Goal: Entertainment & Leisure: Consume media (video, audio)

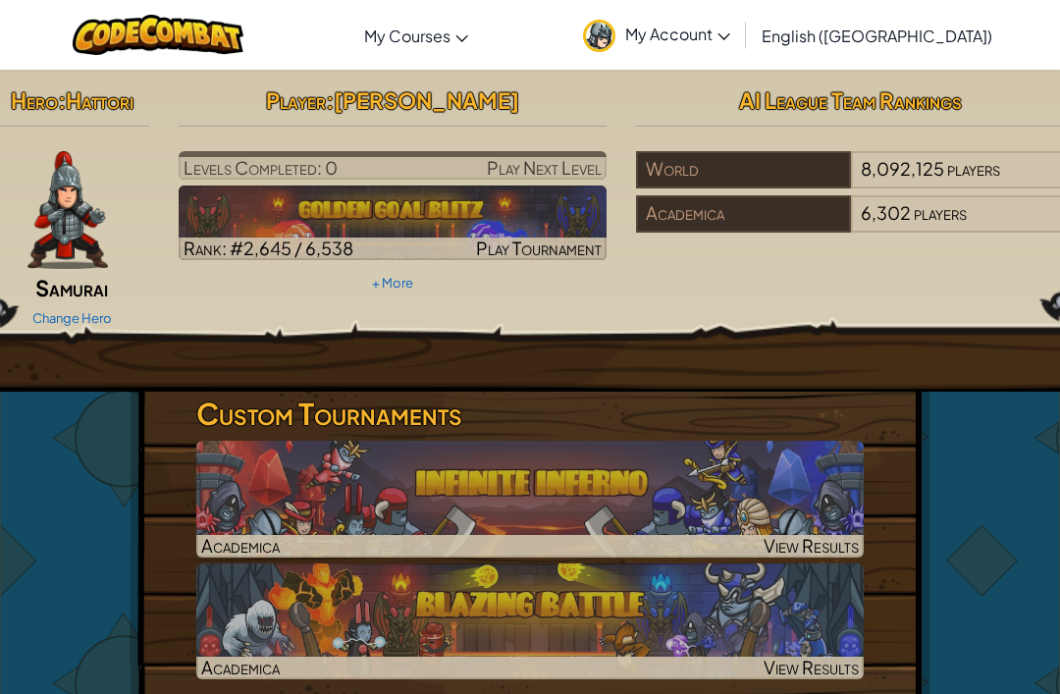
click at [347, 503] on img at bounding box center [530, 499] width 668 height 117
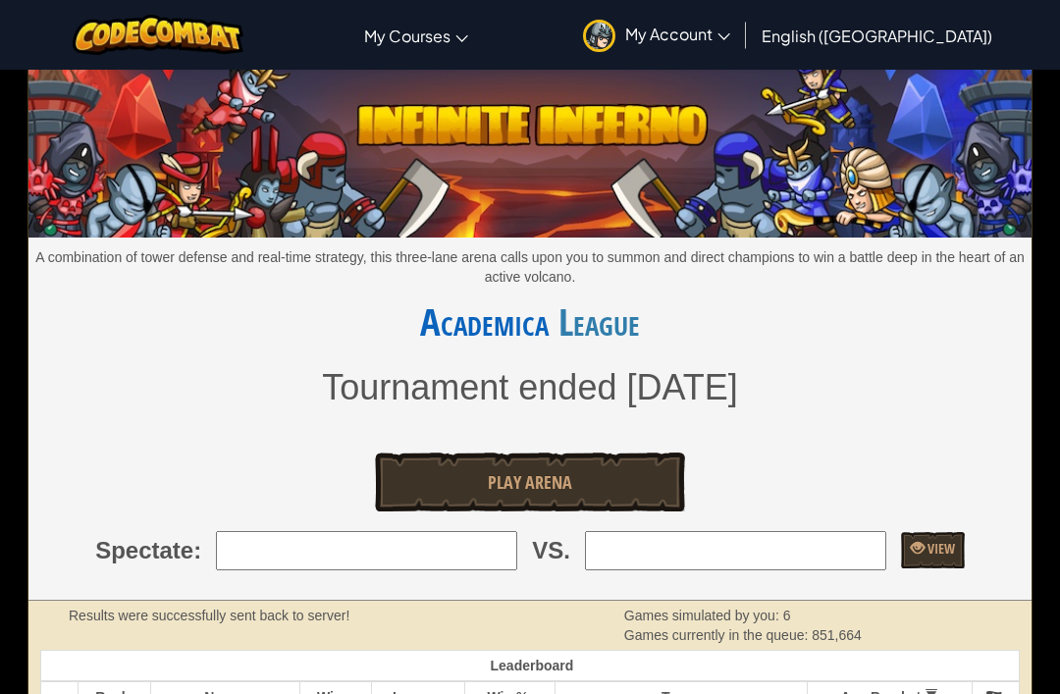
click at [623, 475] on link "Play Arena" at bounding box center [530, 482] width 310 height 59
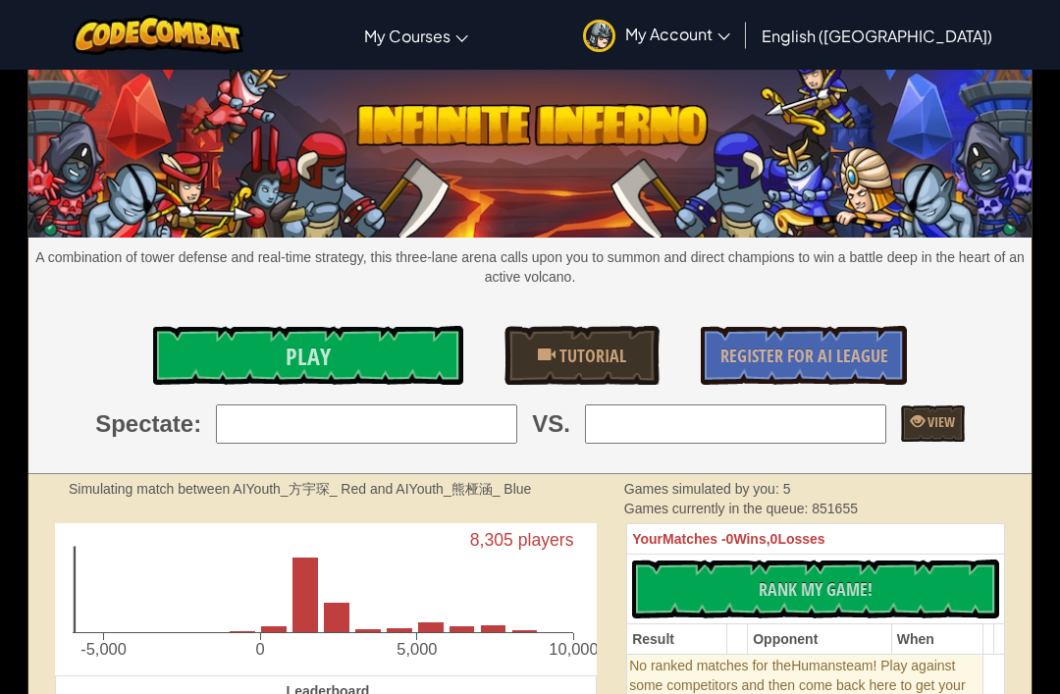
click at [844, 555] on th "Your Matches - 0 Wins, 0 Losses" at bounding box center [816, 539] width 378 height 30
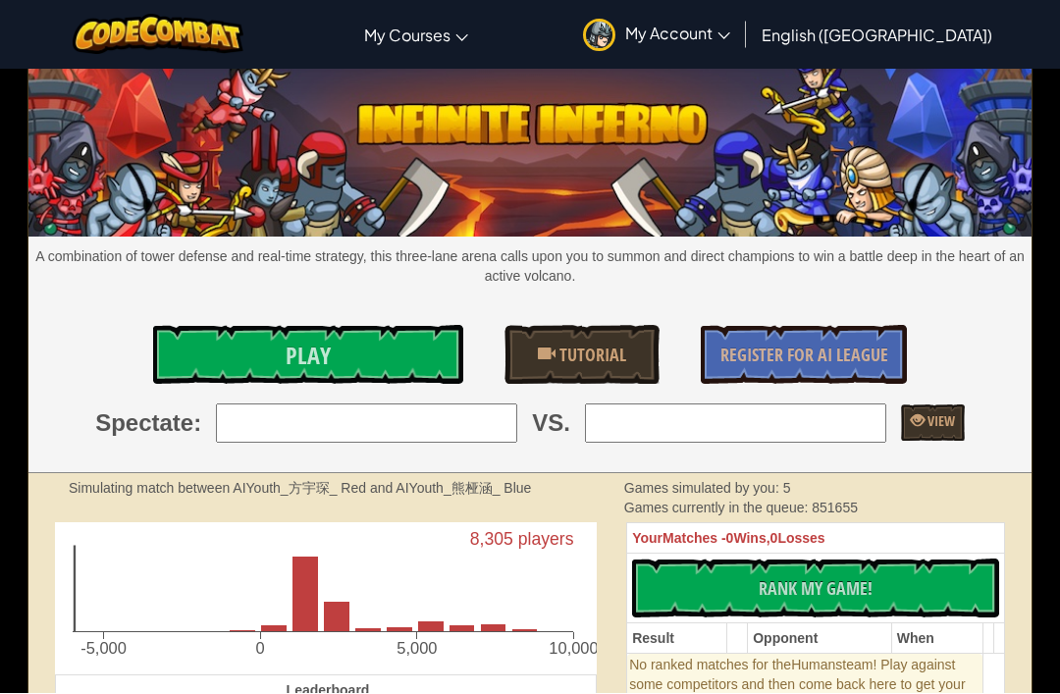
scroll to position [1, 0]
click at [883, 574] on button "No New Code to Rank Rank My Game! Submitting... Submitted for Ranking Failed to…" at bounding box center [815, 588] width 367 height 59
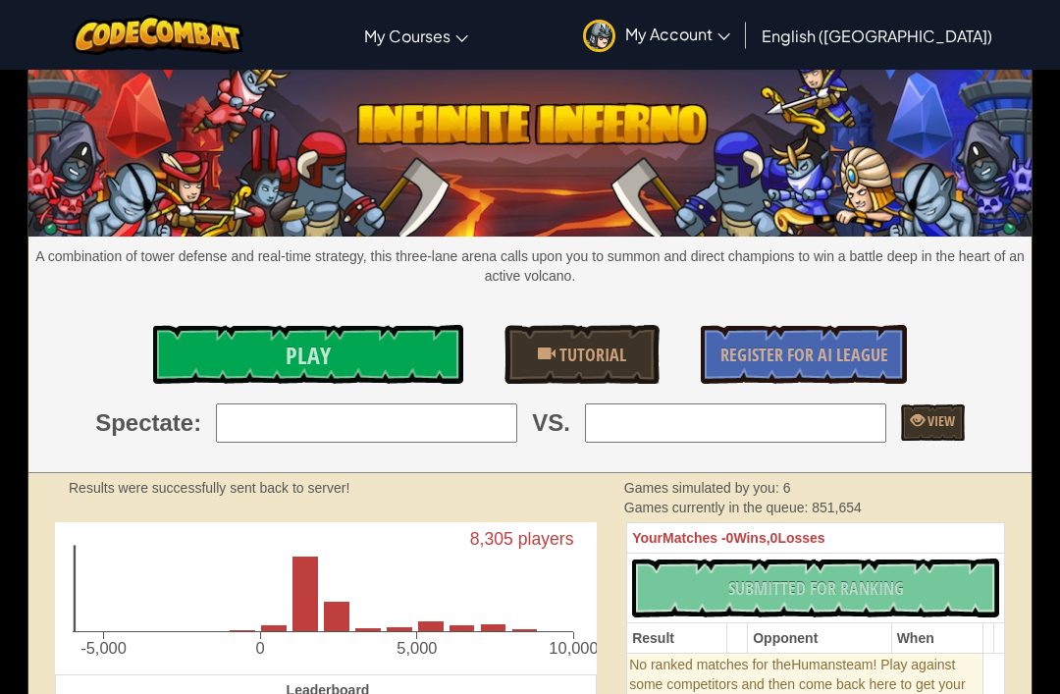
click at [847, 606] on div "No New Code to Rank Rank My Game! Submitting... Submitted for Ranking Failed to…" at bounding box center [815, 588] width 367 height 59
click at [555, 332] on link "Tutorial" at bounding box center [582, 354] width 155 height 59
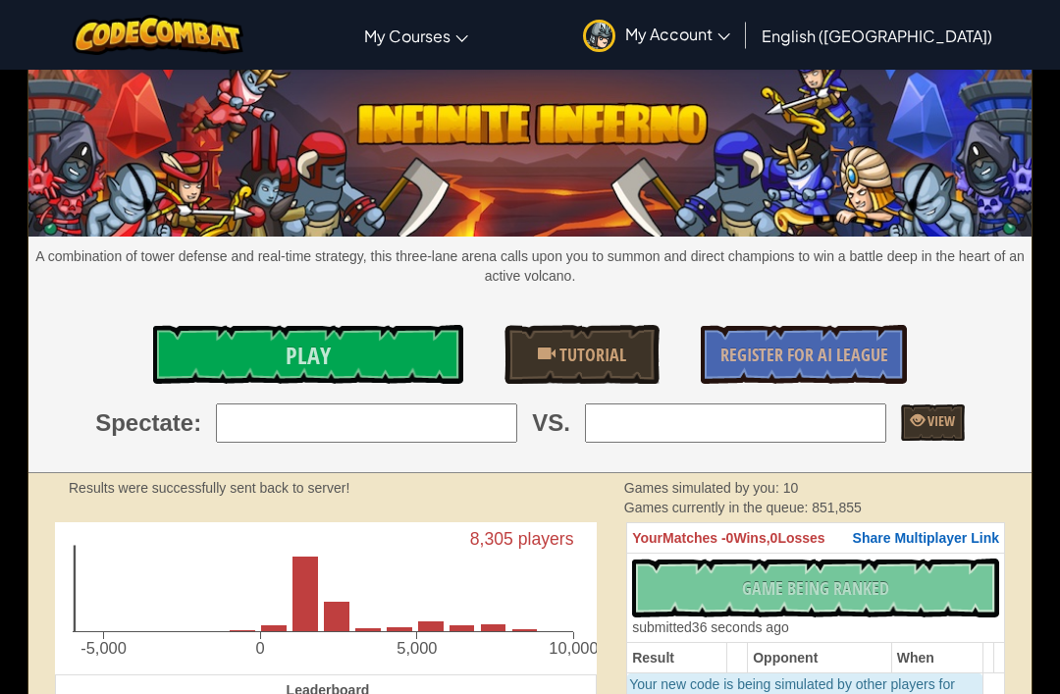
click at [382, 356] on link "Play" at bounding box center [308, 354] width 310 height 59
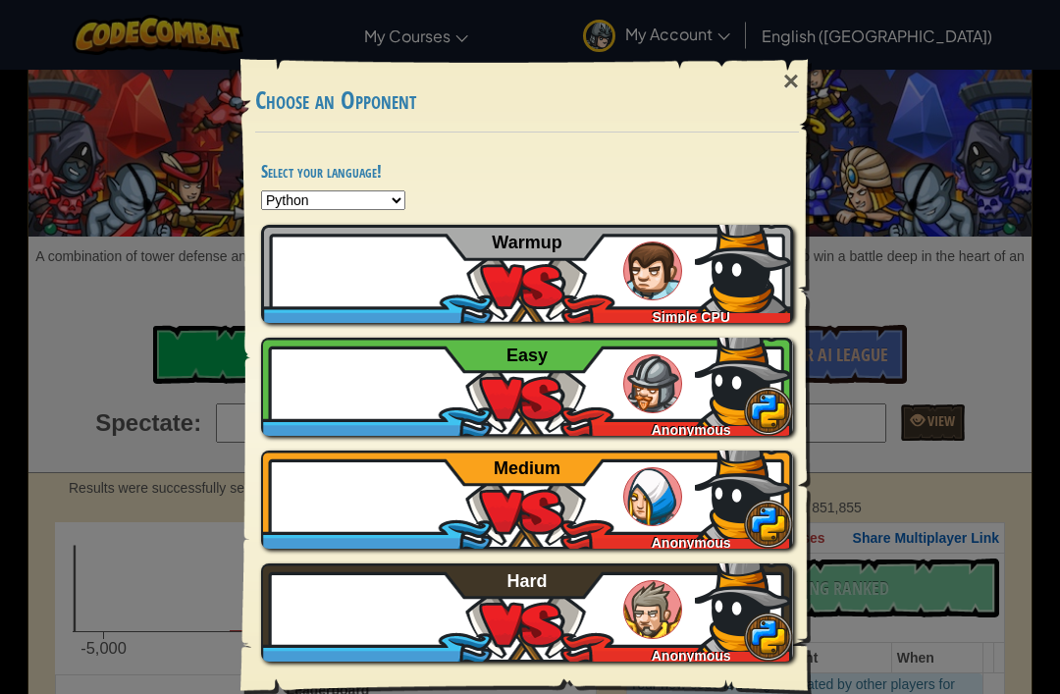
click at [431, 274] on div "KanvasB Simple CPU Warmup" at bounding box center [527, 274] width 532 height 98
